Goal: Task Accomplishment & Management: Manage account settings

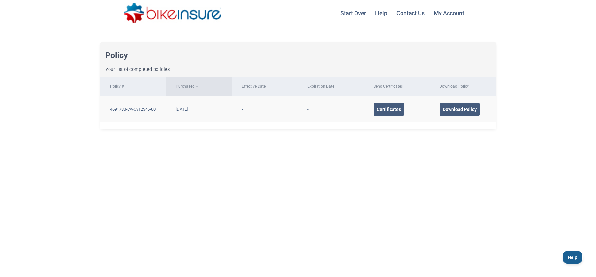
click at [191, 88] on th "Purchased" at bounding box center [199, 86] width 66 height 19
click at [447, 12] on link "My Account Logout" at bounding box center [449, 13] width 38 height 26
click at [393, 108] on div "Certificates" at bounding box center [389, 109] width 31 height 13
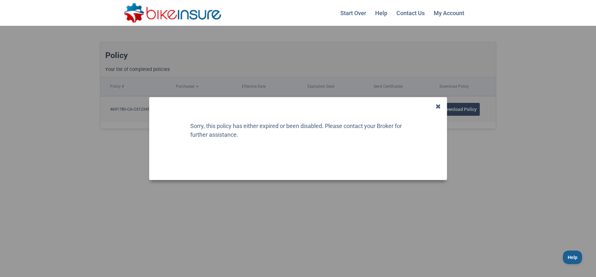
click at [438, 106] on icon at bounding box center [438, 106] width 5 height 6
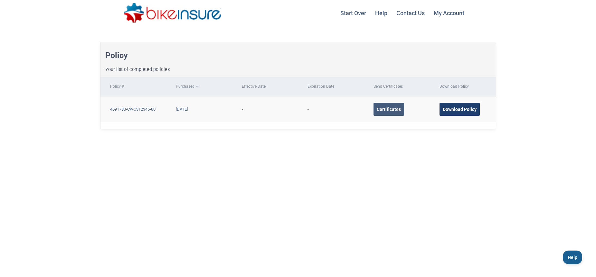
click at [455, 111] on div "Download Policy" at bounding box center [460, 109] width 40 height 13
click at [390, 108] on div "Certificates" at bounding box center [389, 109] width 31 height 13
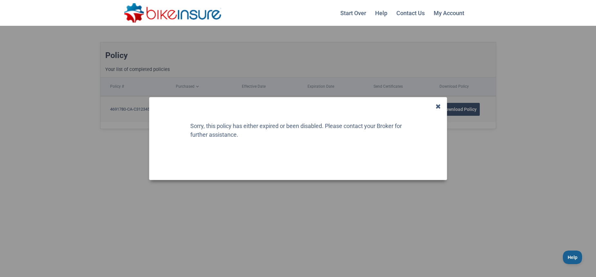
click at [438, 107] on icon at bounding box center [438, 106] width 5 height 6
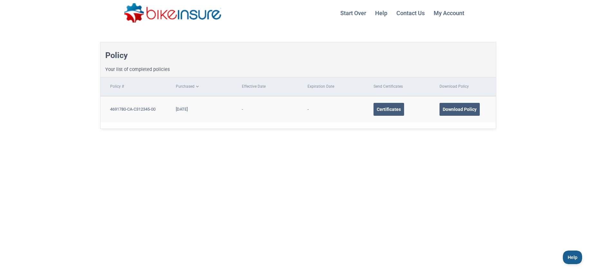
click at [410, 14] on link "Contact Us" at bounding box center [411, 13] width 36 height 16
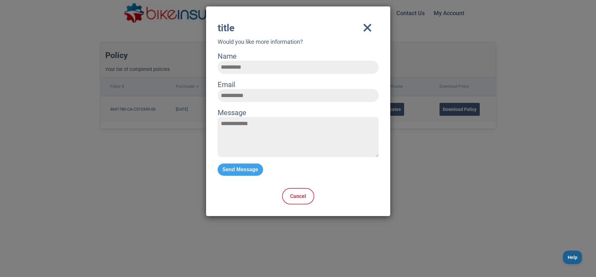
click at [369, 26] on icon "close" at bounding box center [367, 27] width 23 height 19
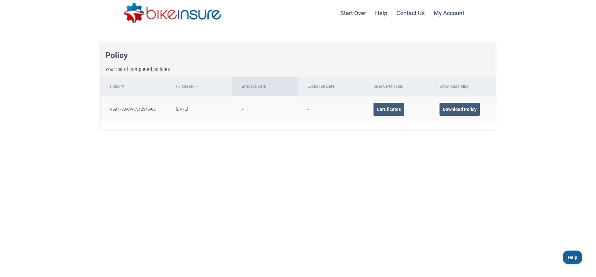
click at [260, 86] on th "Effective Date" at bounding box center [265, 86] width 66 height 19
click at [312, 87] on th "Expiration Date" at bounding box center [331, 86] width 66 height 19
click at [451, 87] on th "Download Policy" at bounding box center [463, 86] width 66 height 19
click at [461, 108] on div "Download Policy" at bounding box center [460, 109] width 40 height 13
click at [352, 14] on link "Start Over" at bounding box center [354, 13] width 34 height 16
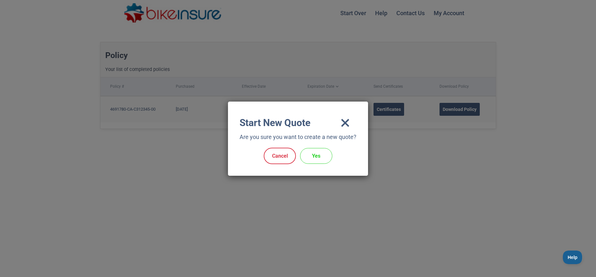
click at [345, 122] on icon "close" at bounding box center [345, 122] width 23 height 19
